Goal: Register for event/course

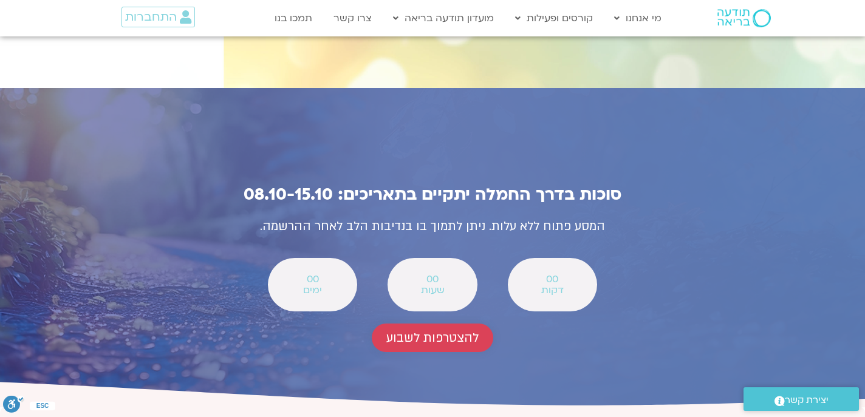
scroll to position [4275, 0]
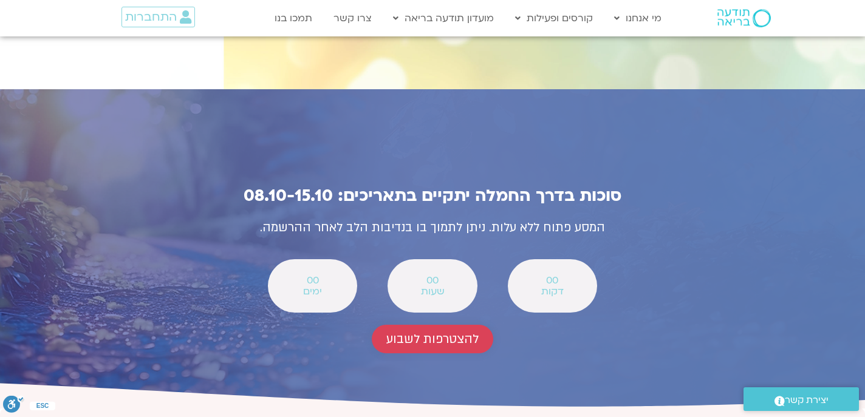
click at [428, 332] on span "להצטרפות לשבוע" at bounding box center [432, 339] width 92 height 14
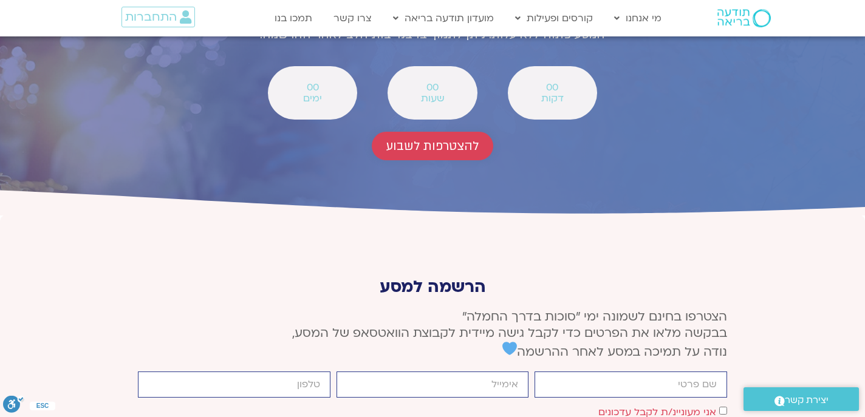
scroll to position [4474, 0]
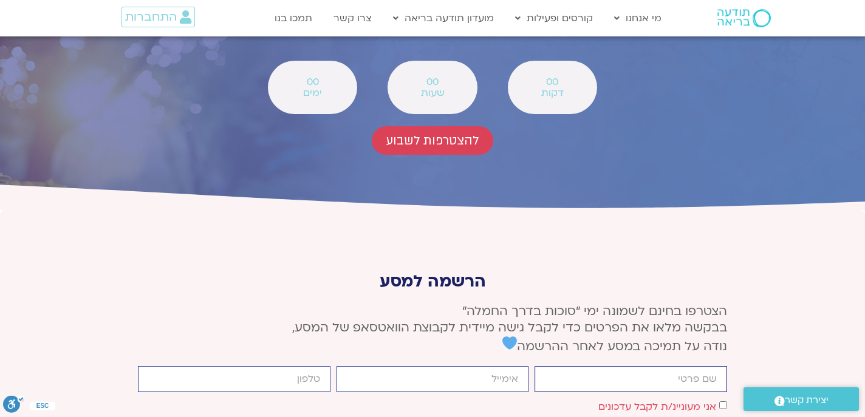
click at [674, 366] on input "firstname" at bounding box center [630, 379] width 193 height 26
click at [634, 366] on input "firstname" at bounding box center [630, 379] width 193 height 26
type input "[PERSON_NAME]"
click at [484, 366] on input "email" at bounding box center [432, 379] width 193 height 26
type input "[EMAIL_ADDRESS][DOMAIN_NAME]"
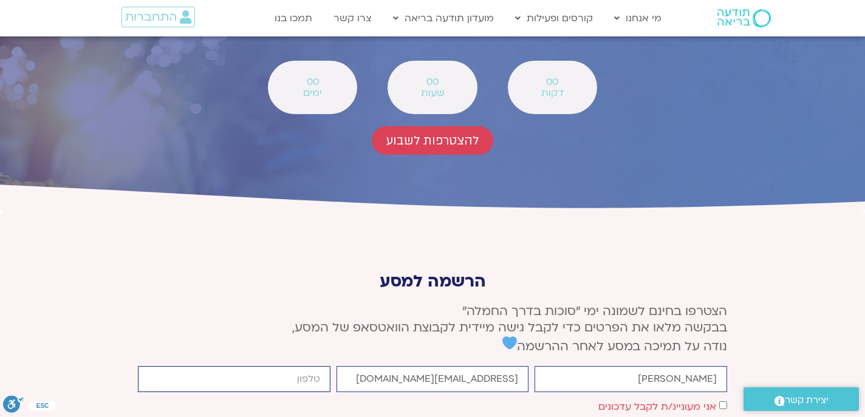
click at [288, 366] on input "cellphone" at bounding box center [234, 379] width 193 height 26
type input "0508584680"
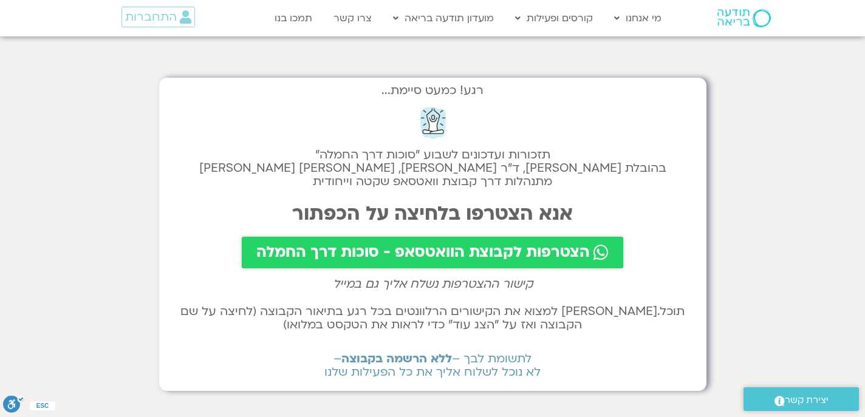
click at [415, 257] on span "הצטרפות לקבוצת הוואטסאפ - סוכות דרך החמלה" at bounding box center [422, 252] width 333 height 17
click at [454, 255] on span "הצטרפות לקבוצת הוואטסאפ - סוכות דרך החמלה" at bounding box center [422, 252] width 333 height 17
